Goal: Information Seeking & Learning: Learn about a topic

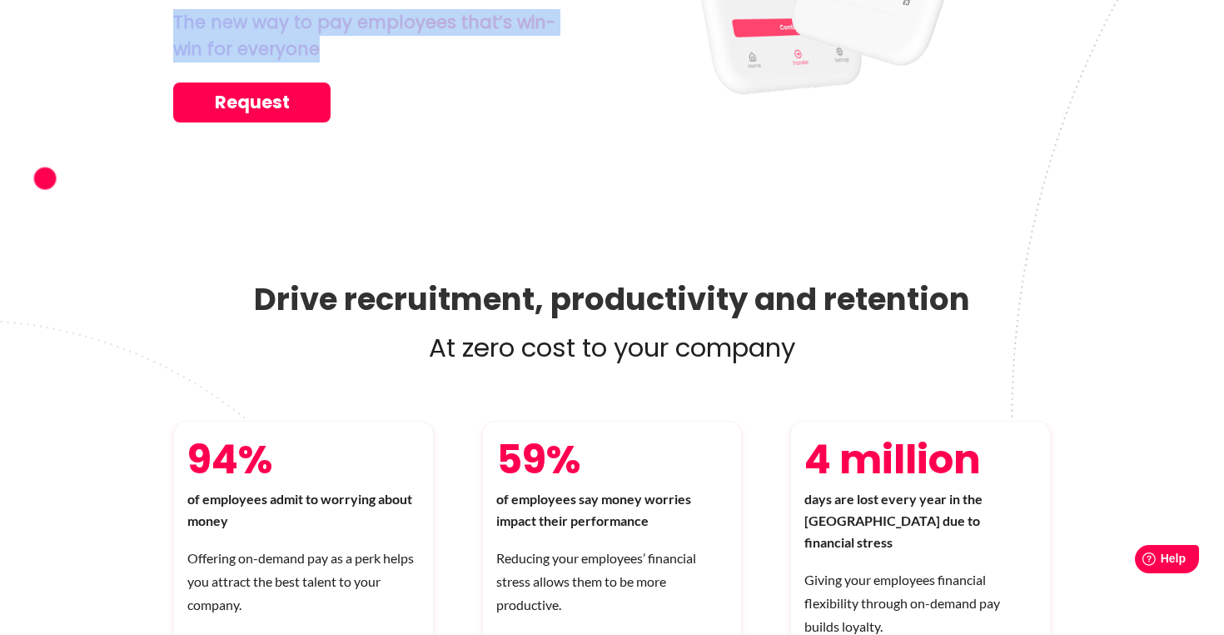
scroll to position [790, 0]
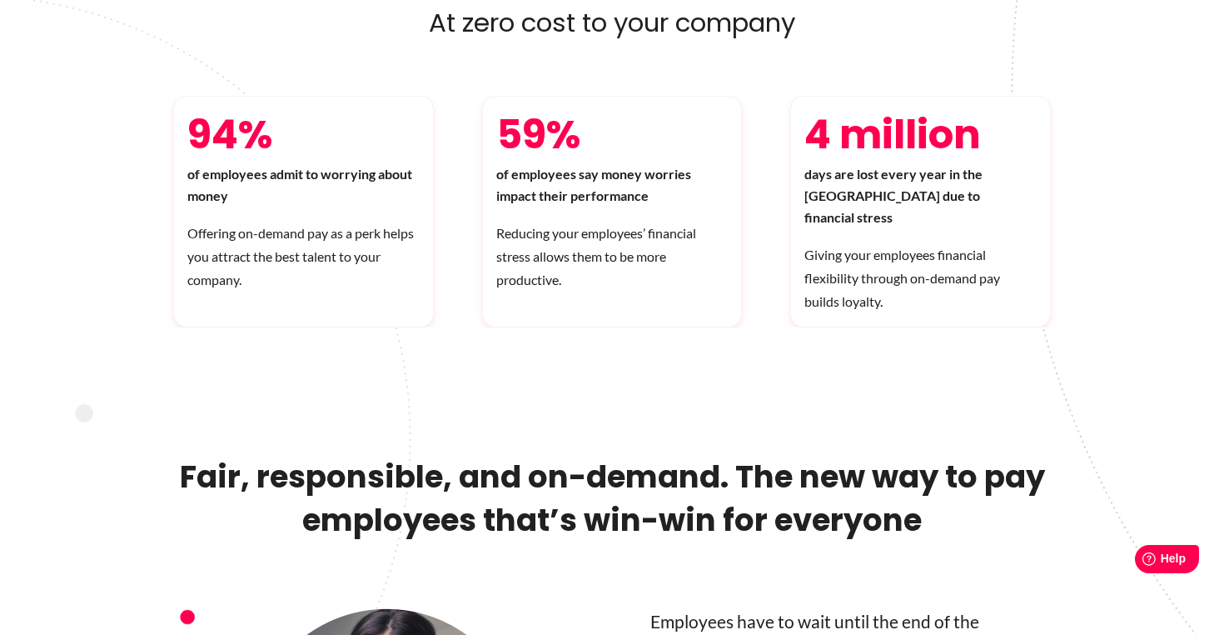
click at [721, 486] on h2 "Fair, responsible, and on-demand. The new way to pay employees that’s win-win f…" at bounding box center [612, 531] width 878 height 153
click at [847, 491] on h2 "Fair, responsible, and on-demand. The new way to pay employees that’s win-win f…" at bounding box center [612, 531] width 878 height 153
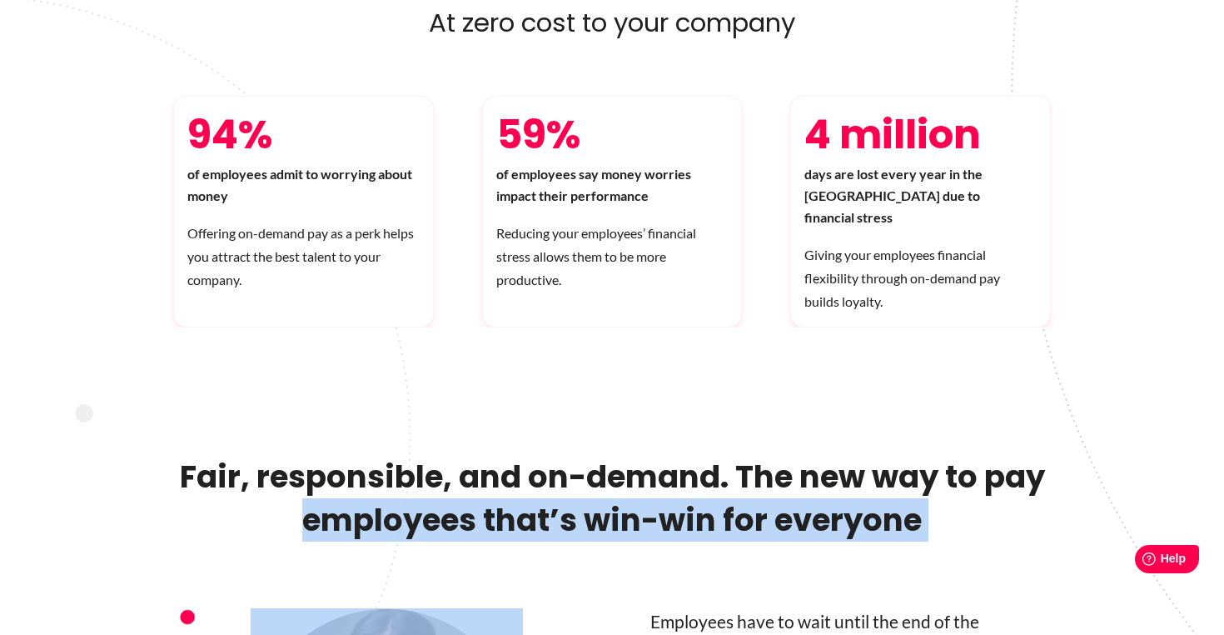
click at [847, 491] on h2 "Fair, responsible, and on-demand. The new way to pay employees that’s win-win f…" at bounding box center [612, 531] width 878 height 153
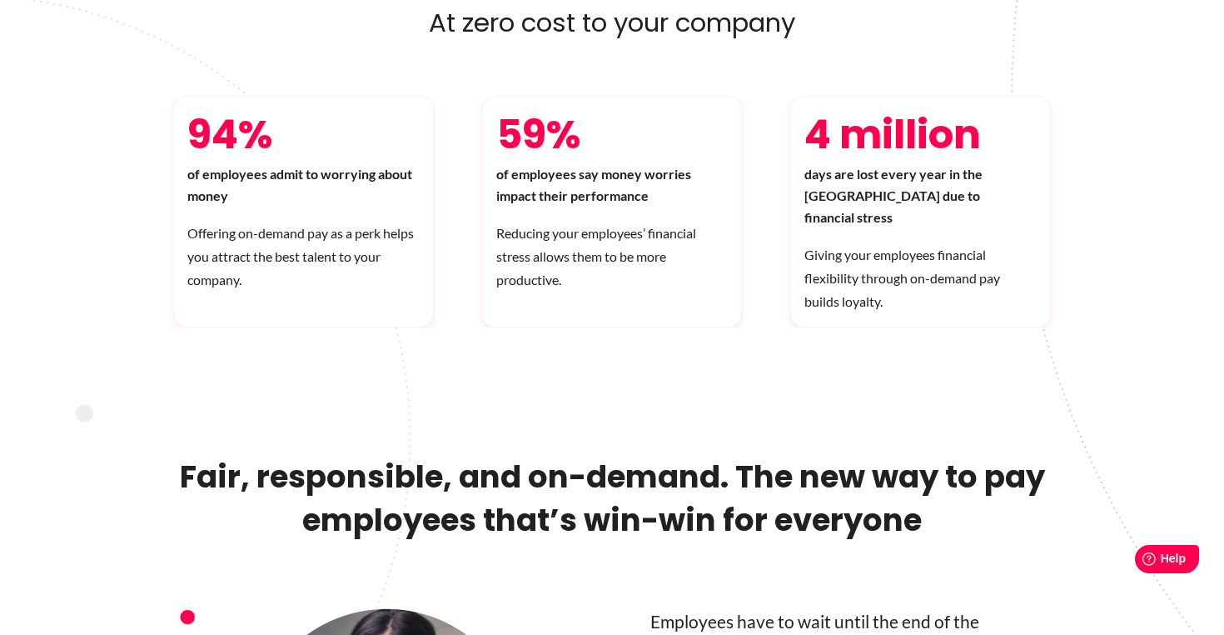
click at [645, 456] on h2 "Fair, responsible, and on-demand. The new way to pay employees that’s win-win f…" at bounding box center [612, 531] width 878 height 153
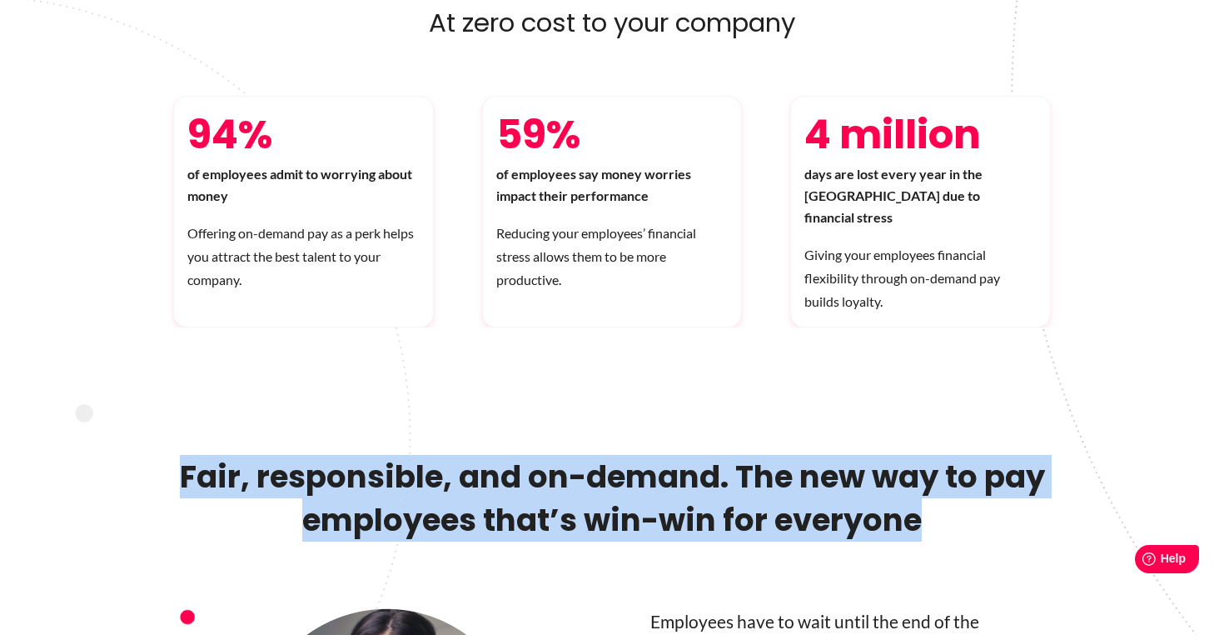
drag, startPoint x: 182, startPoint y: 443, endPoint x: 950, endPoint y: 498, distance: 769.9
click at [950, 498] on h2 "Fair, responsible, and on-demand. The new way to pay employees that’s win-win f…" at bounding box center [612, 531] width 878 height 153
copy h2 "Fair, responsible, and on-demand. The new way to pay employees that’s win-win f…"
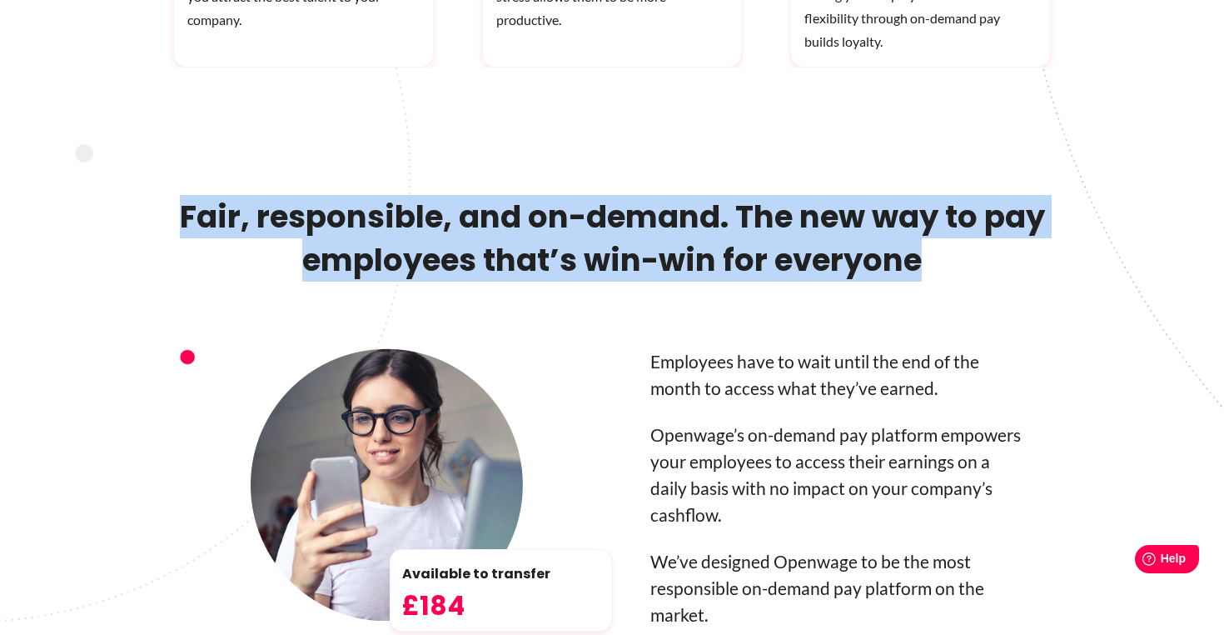
scroll to position [1202, 0]
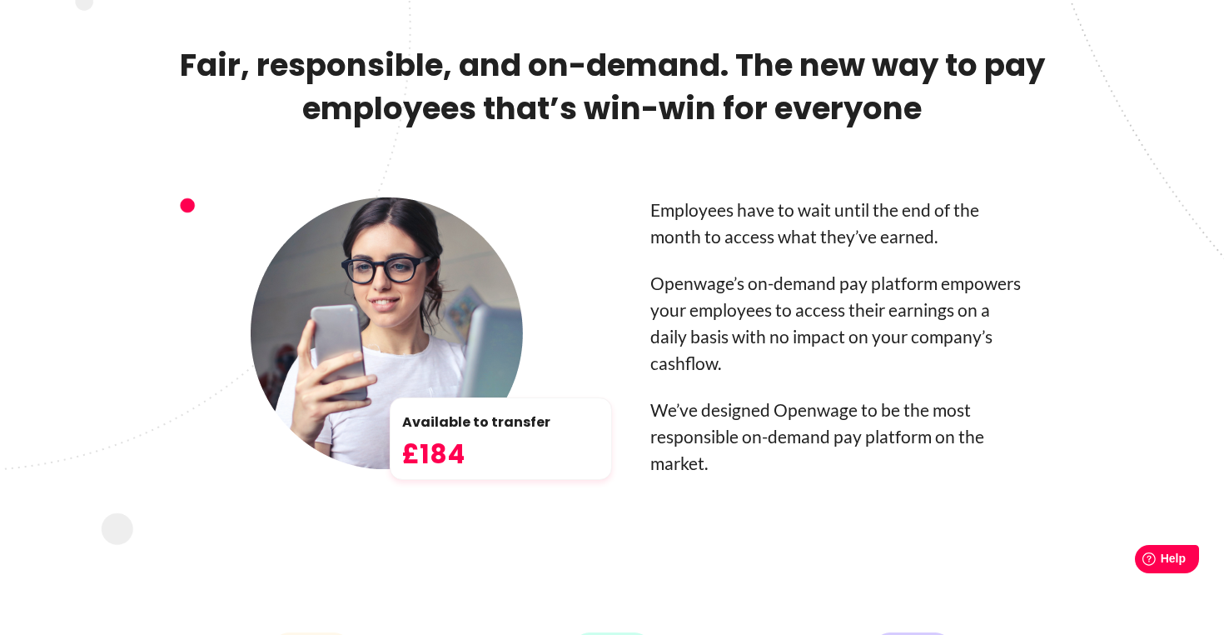
drag, startPoint x: 648, startPoint y: 376, endPoint x: 725, endPoint y: 401, distance: 80.9
drag, startPoint x: 710, startPoint y: 439, endPoint x: 654, endPoint y: 397, distance: 70.3
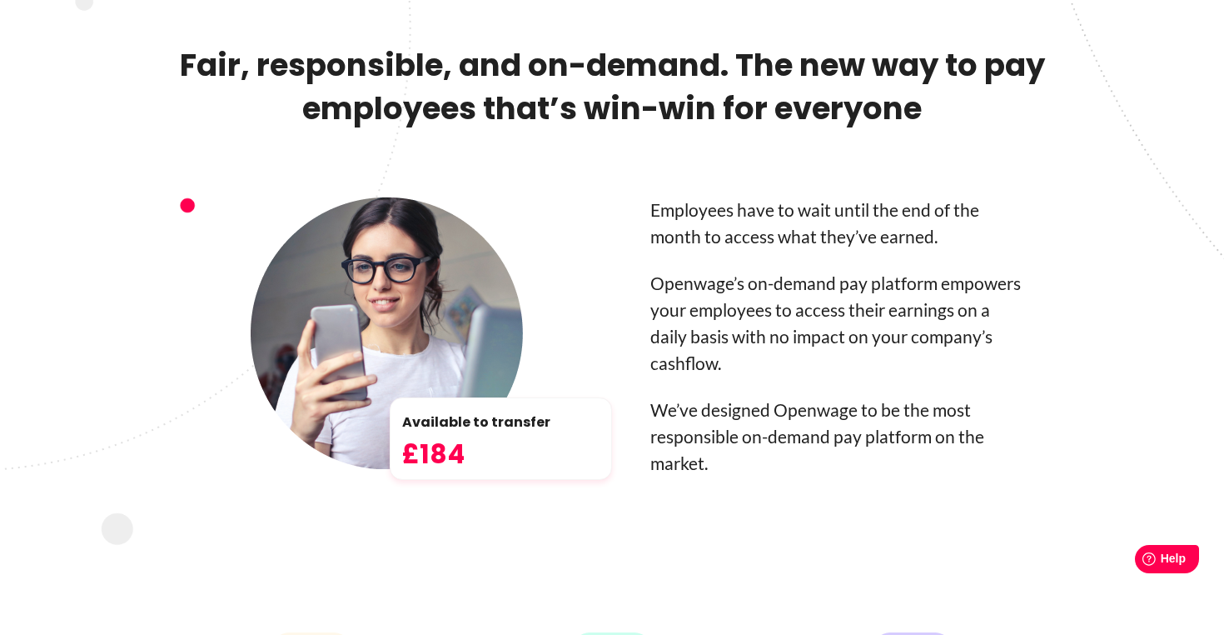
drag, startPoint x: 657, startPoint y: 387, endPoint x: 730, endPoint y: 397, distance: 73.2
drag, startPoint x: 822, startPoint y: 392, endPoint x: 755, endPoint y: 318, distance: 100.2
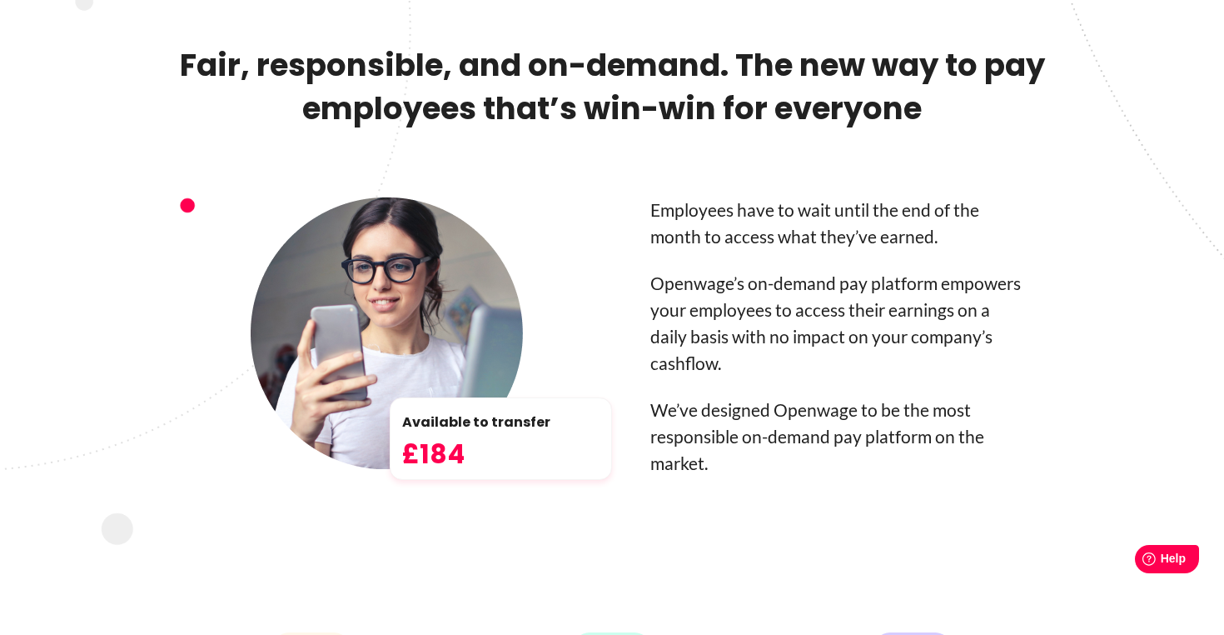
drag, startPoint x: 689, startPoint y: 233, endPoint x: 830, endPoint y: 310, distance: 161.0
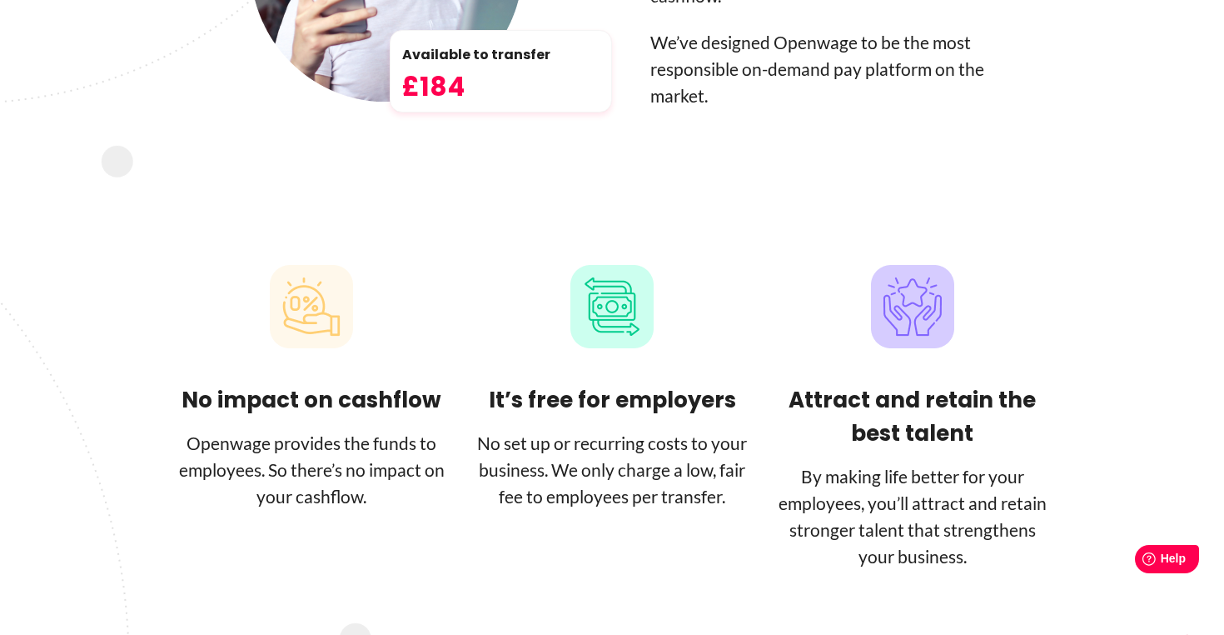
scroll to position [1615, 0]
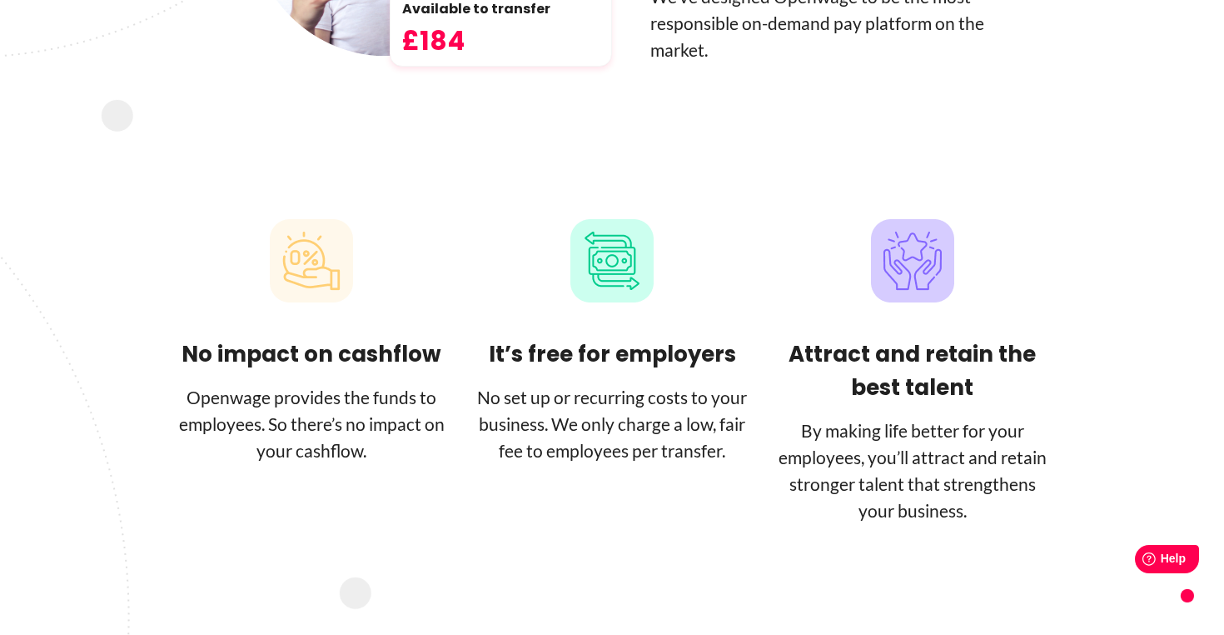
drag, startPoint x: 740, startPoint y: 337, endPoint x: 629, endPoint y: 316, distance: 112.9
click at [629, 316] on figure at bounding box center [570, 375] width 1141 height 1197
drag, startPoint x: 630, startPoint y: 367, endPoint x: 579, endPoint y: 352, distance: 53.0
click at [566, 365] on figure at bounding box center [570, 375] width 1141 height 1197
drag, startPoint x: 556, startPoint y: 291, endPoint x: 691, endPoint y: 408, distance: 178.9
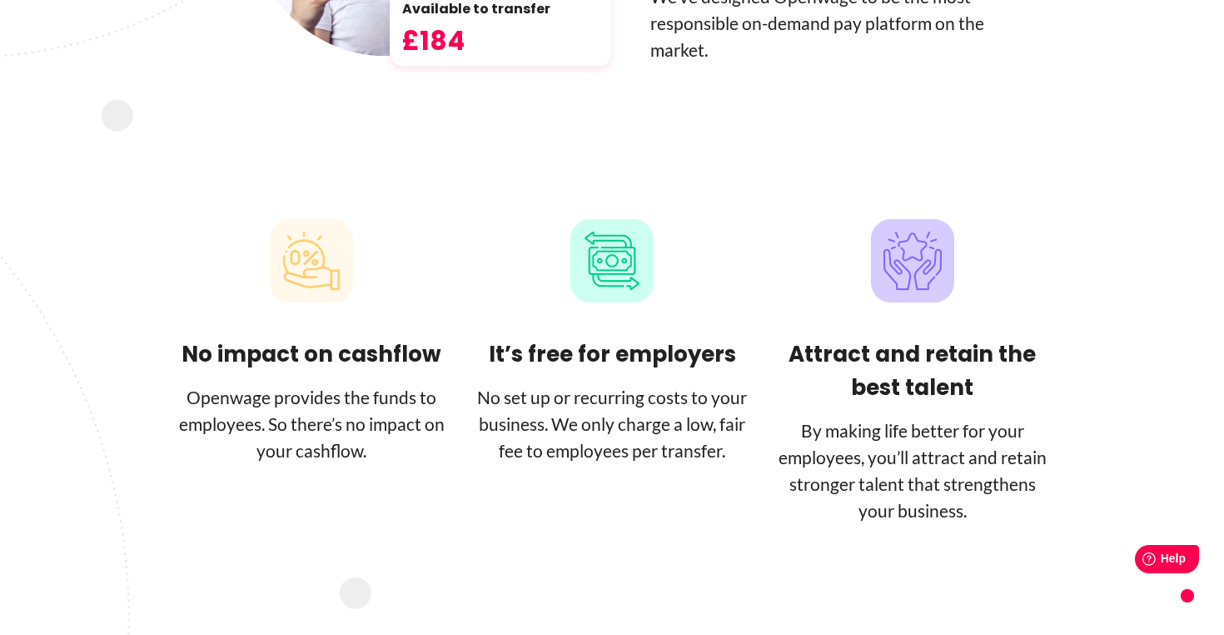
click at [691, 408] on figure at bounding box center [570, 375] width 1141 height 1197
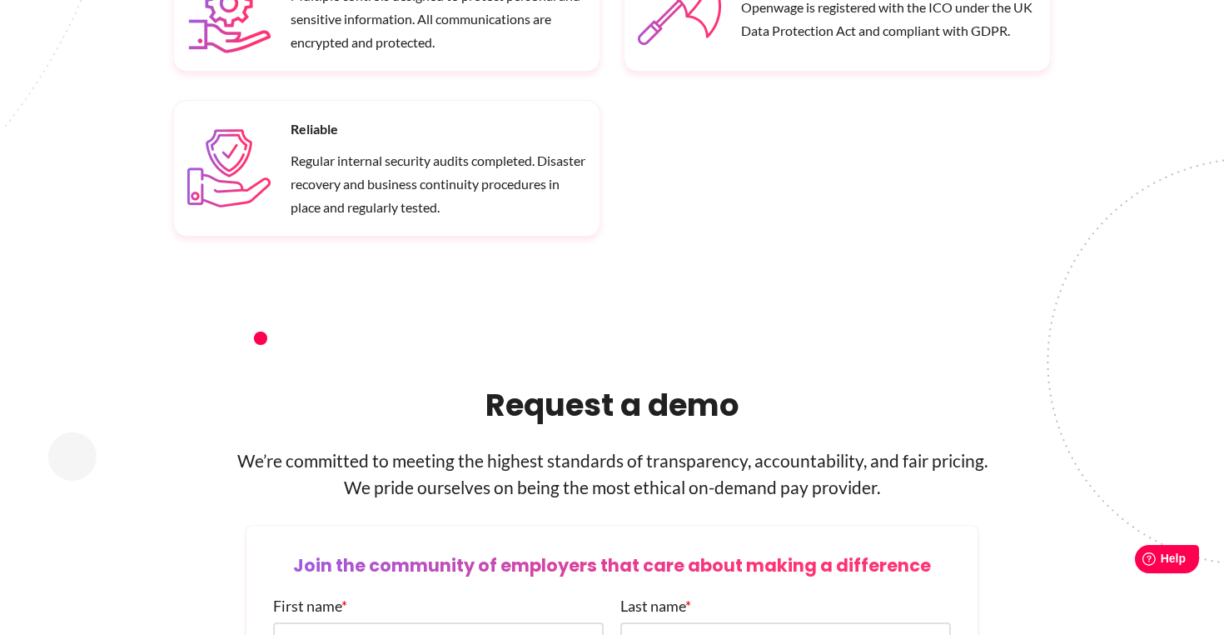
scroll to position [2572, 0]
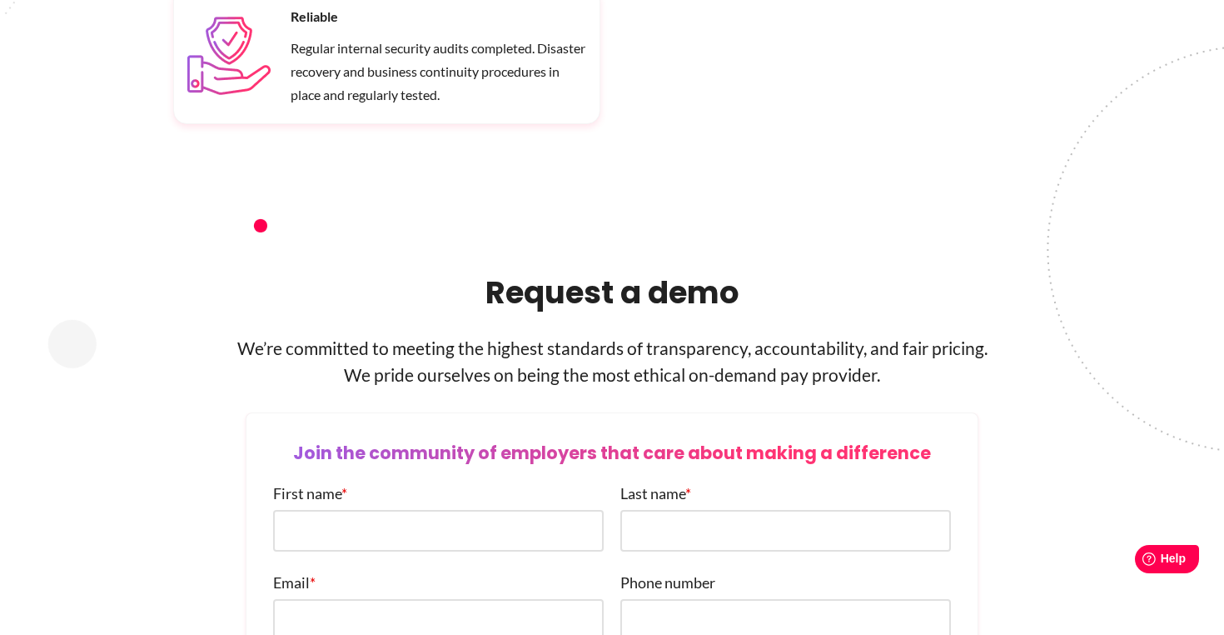
click at [652, 339] on p "We’re committed to meeting the highest standards of transparency, accountabilit…" at bounding box center [612, 361] width 878 height 53
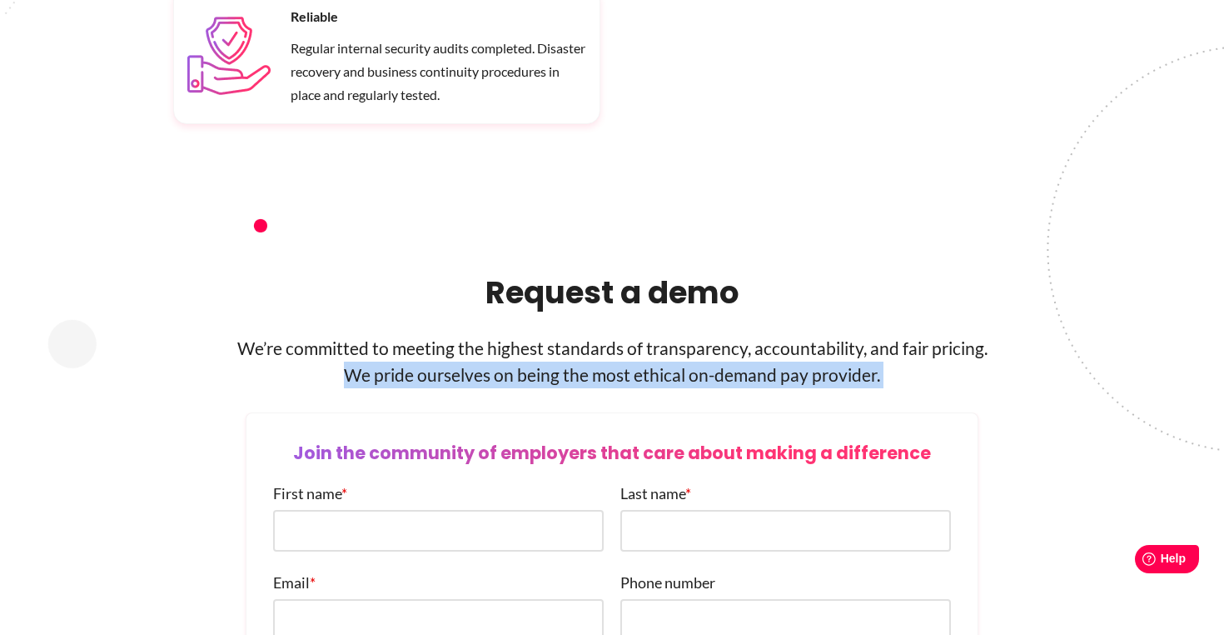
click at [652, 339] on p "We’re committed to meeting the highest standards of transparency, accountabilit…" at bounding box center [612, 361] width 878 height 53
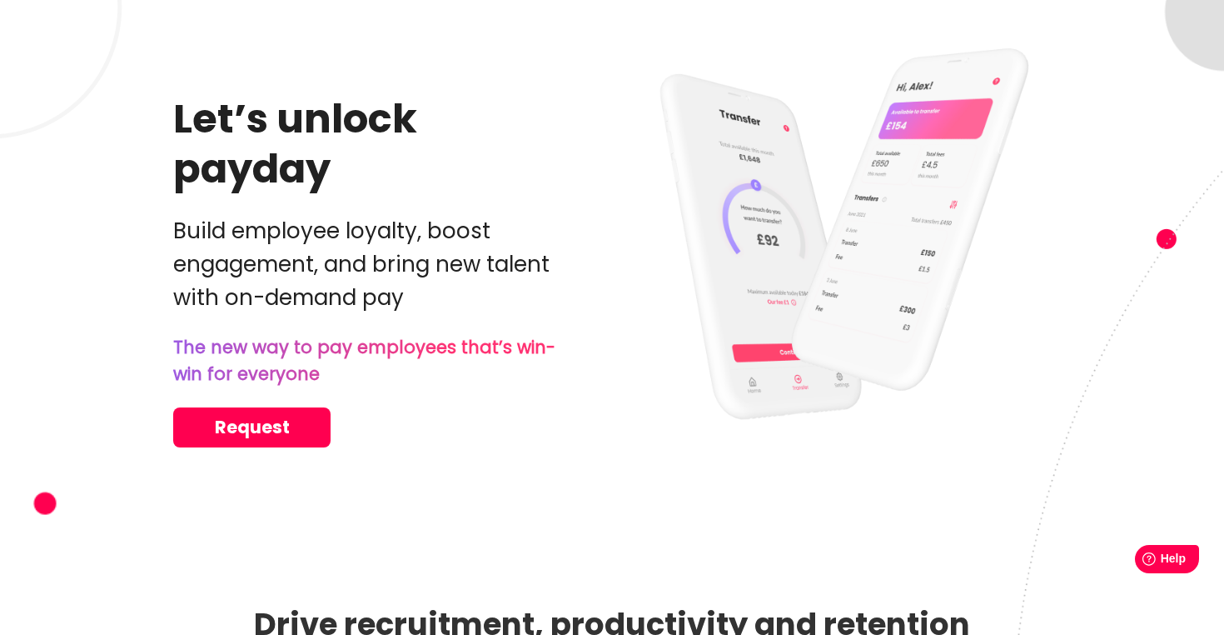
scroll to position [0, 0]
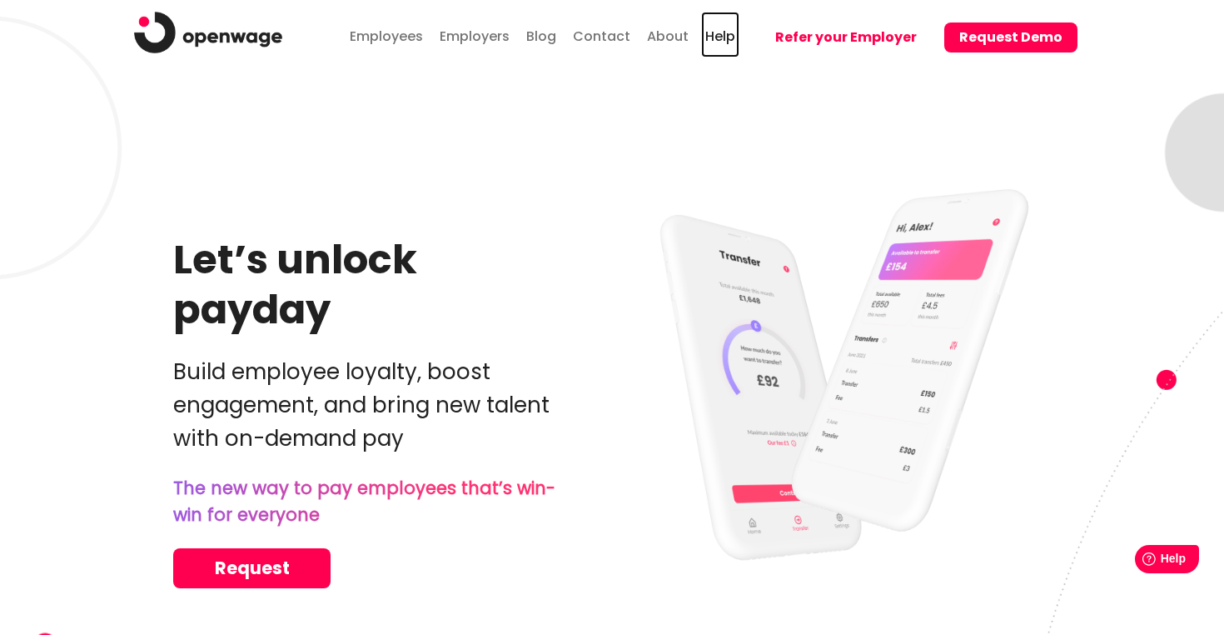
click at [722, 37] on link "Help" at bounding box center [720, 35] width 38 height 46
